Goal: Find specific page/section: Find specific page/section

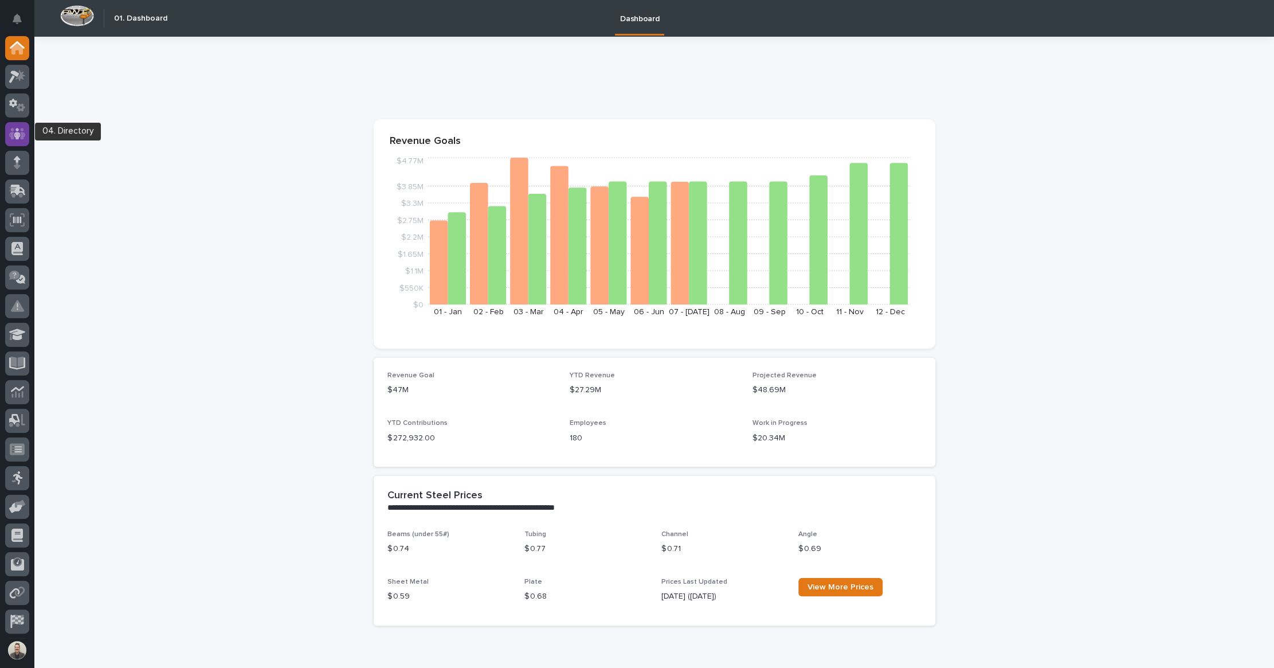
click at [19, 136] on icon at bounding box center [17, 133] width 7 height 11
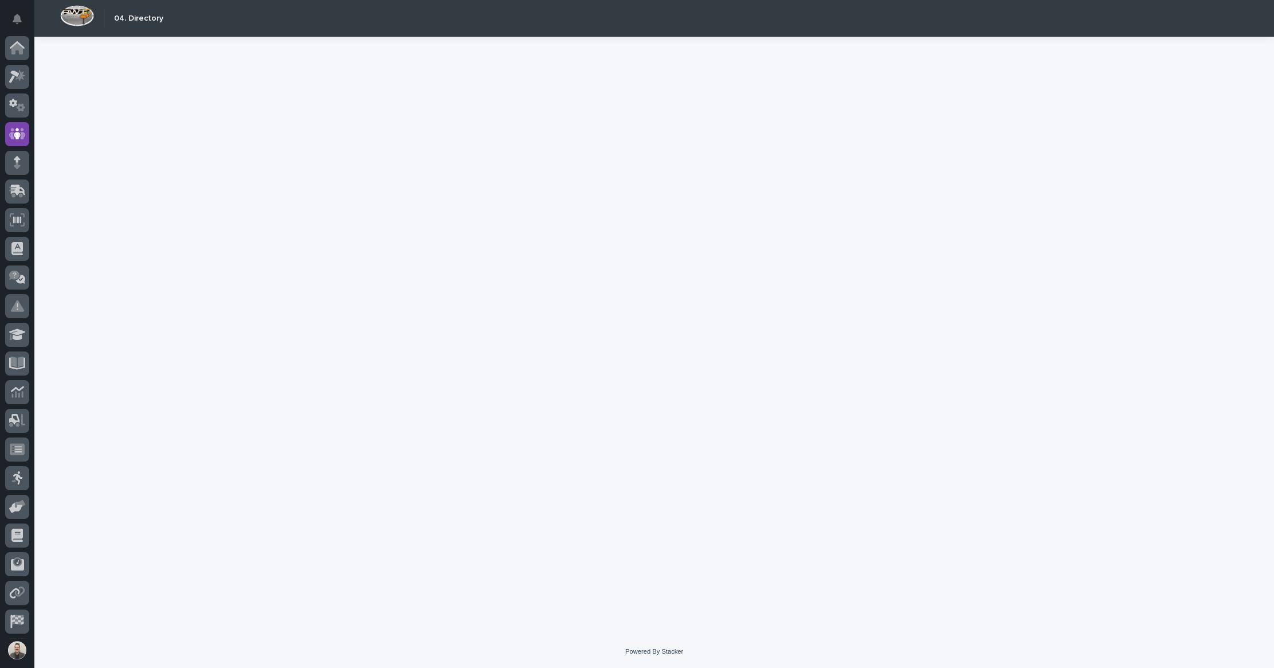
scroll to position [30, 0]
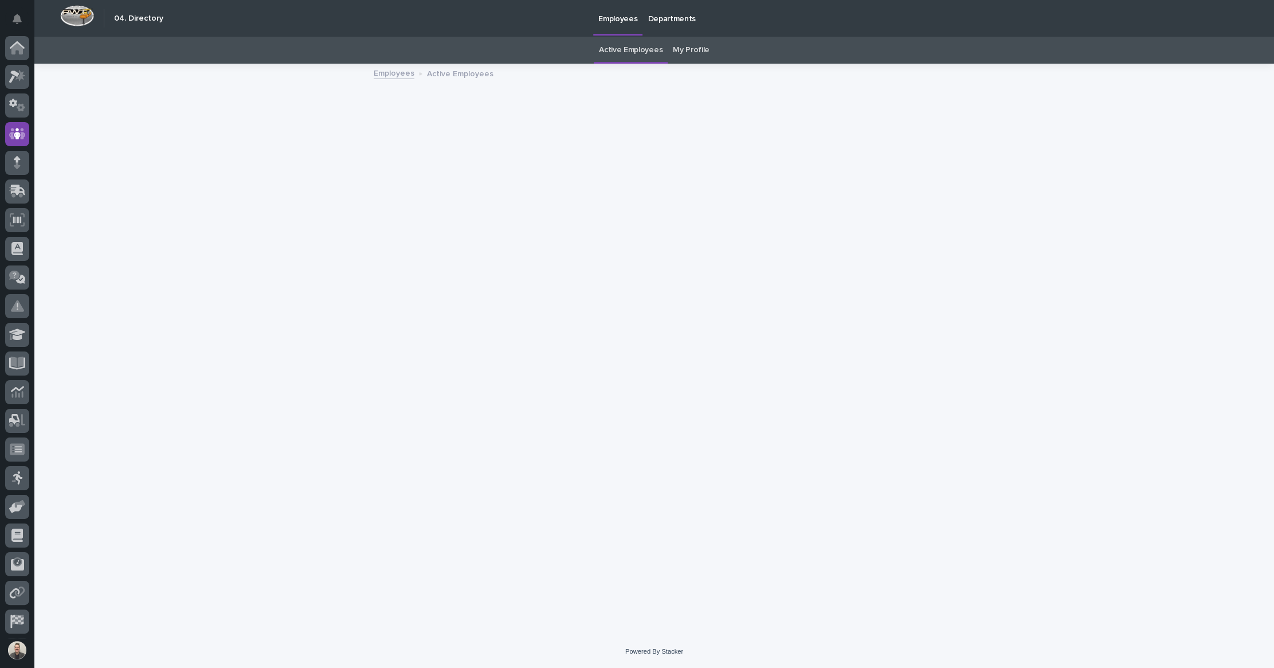
scroll to position [30, 0]
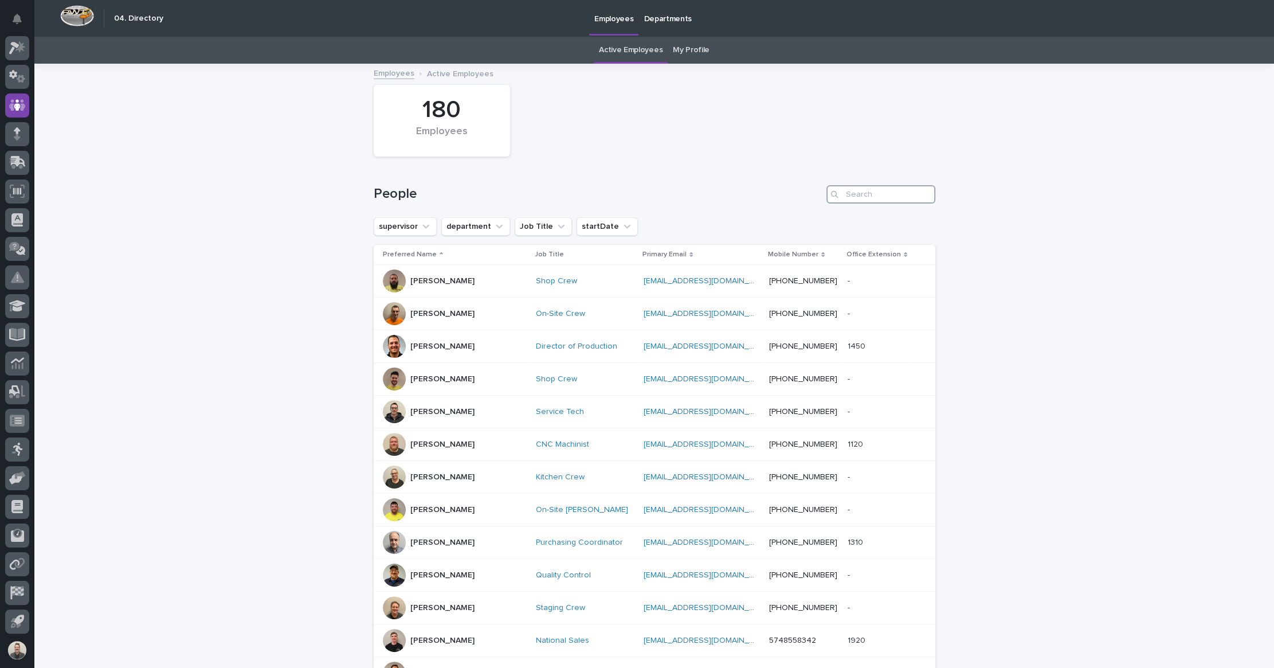
click at [876, 203] on input "Search" at bounding box center [881, 194] width 109 height 18
type input "[PERSON_NAME]"
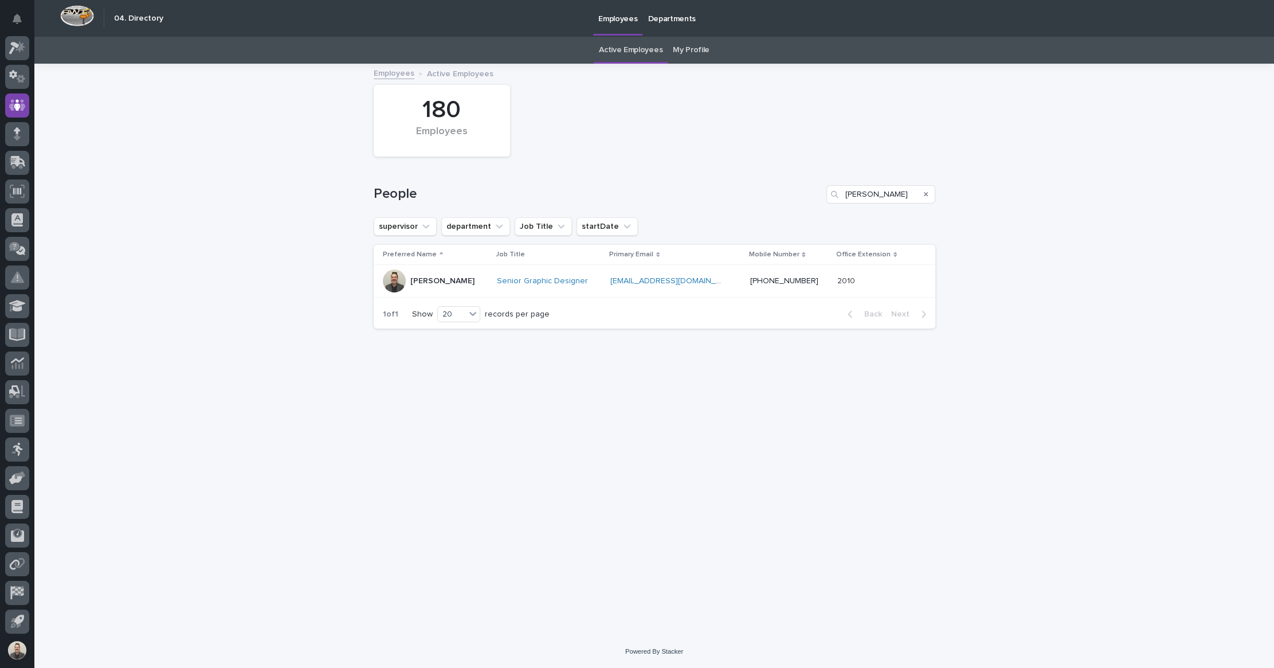
click at [471, 286] on p "[PERSON_NAME]" at bounding box center [442, 281] width 64 height 10
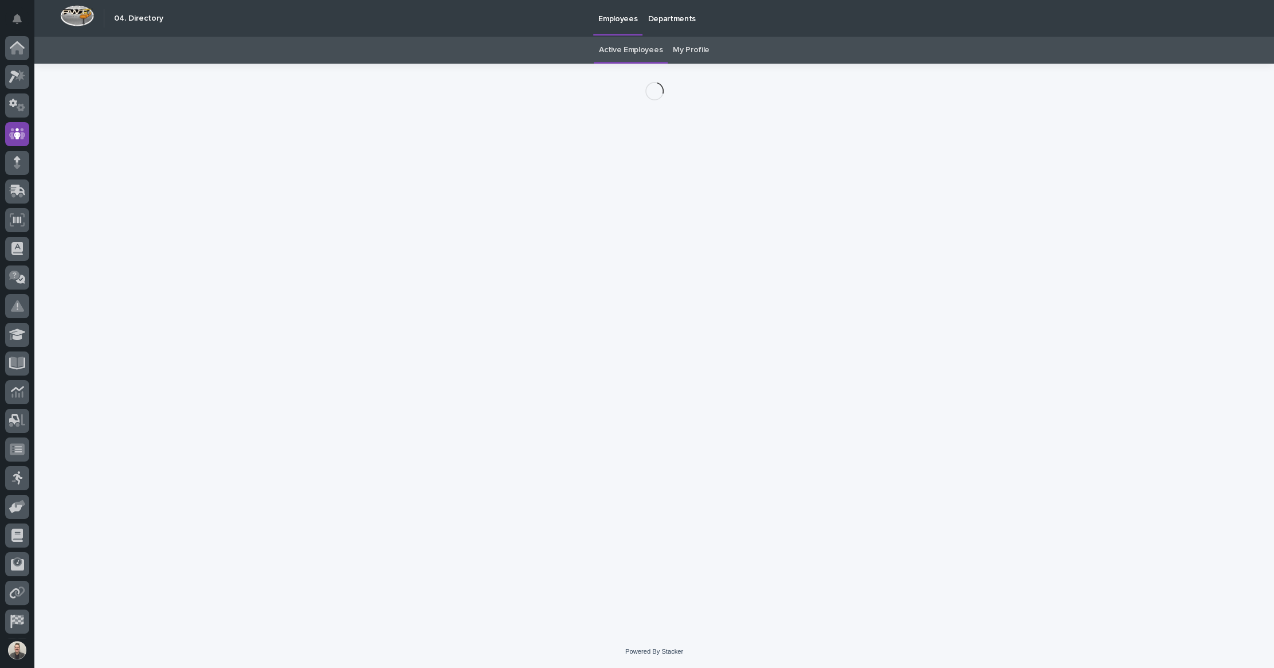
scroll to position [30, 0]
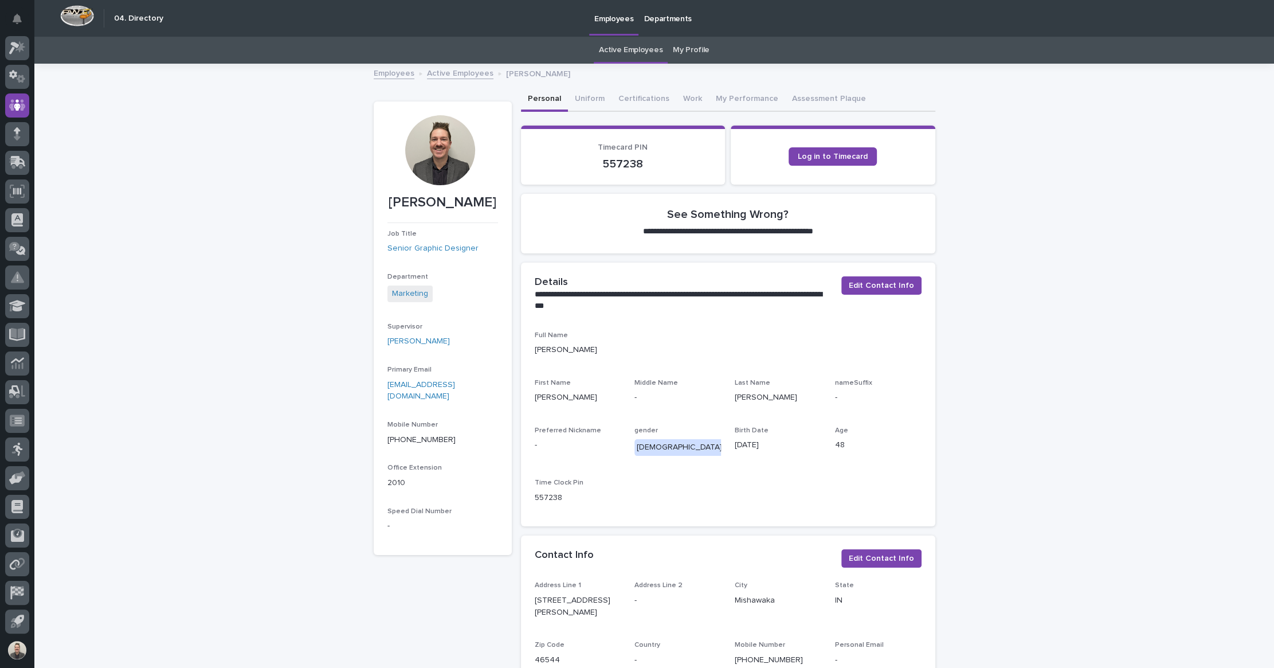
click at [435, 167] on div at bounding box center [440, 150] width 70 height 70
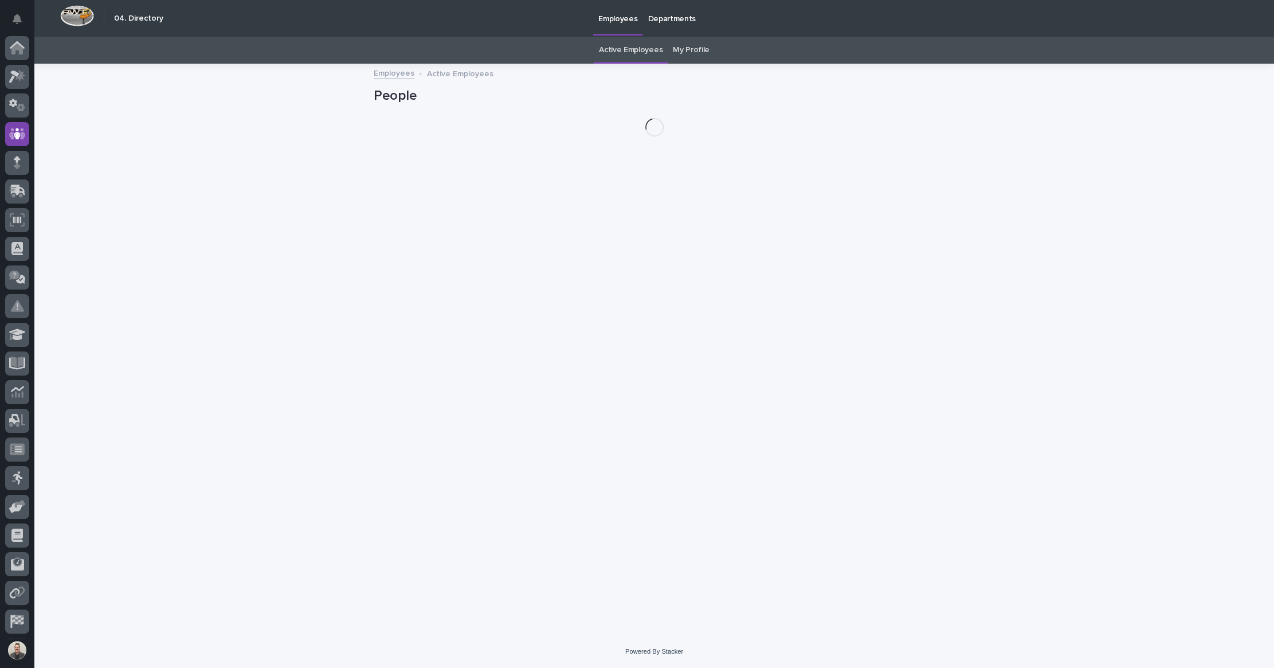
scroll to position [30, 0]
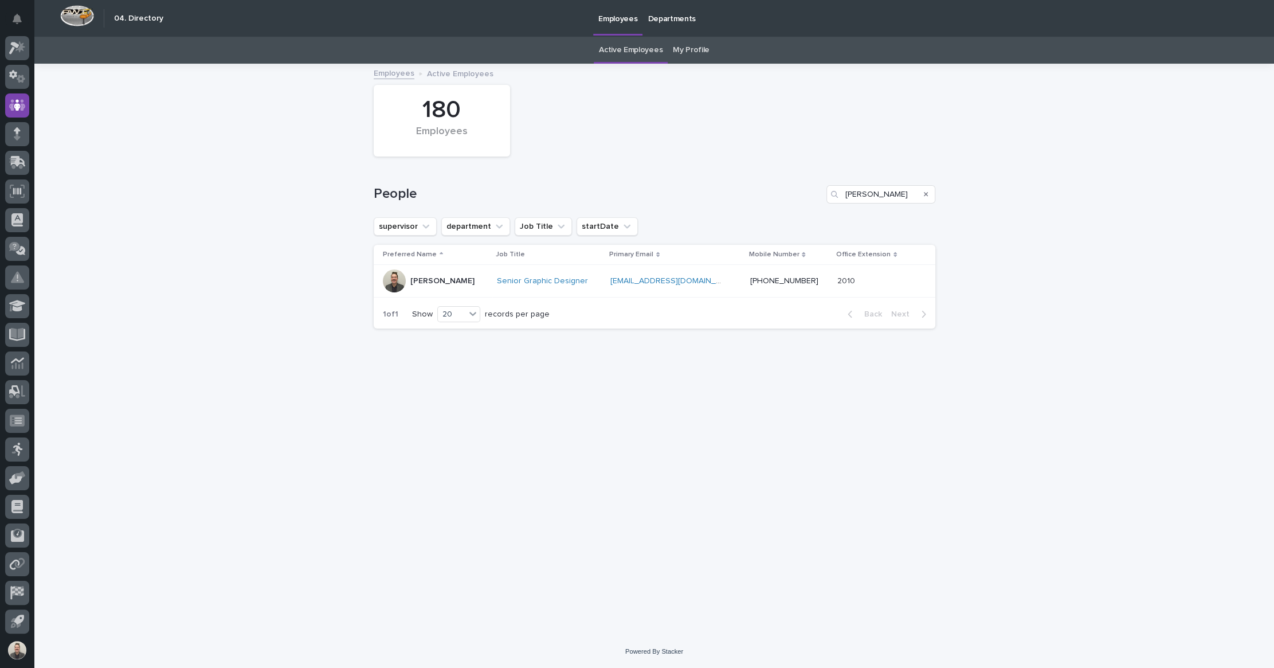
click at [302, 215] on div "Loading... Saving… Loading... Saving… 180 Employees People [PERSON_NAME] superv…" at bounding box center [654, 350] width 1240 height 570
click at [293, 203] on div "Loading... Saving… Loading... Saving… 180 Employees People [PERSON_NAME] superv…" at bounding box center [654, 350] width 1240 height 570
